Goal: Task Accomplishment & Management: Manage account settings

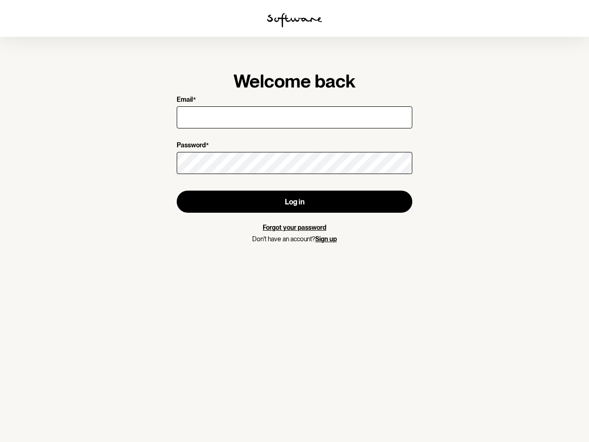
click at [294, 20] on img at bounding box center [294, 20] width 55 height 15
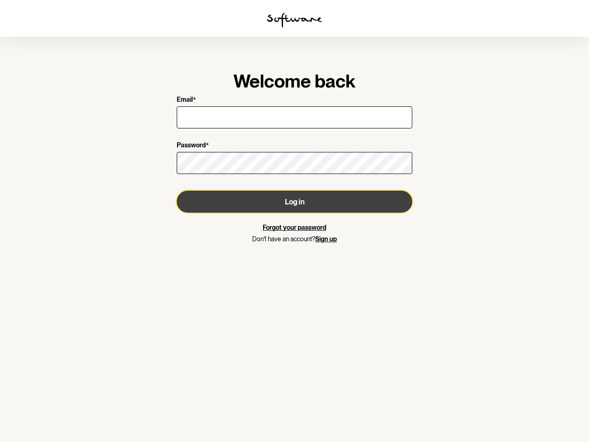
click at [294, 202] on button "Log in" at bounding box center [295, 201] width 236 height 22
